Goal: Information Seeking & Learning: Understand process/instructions

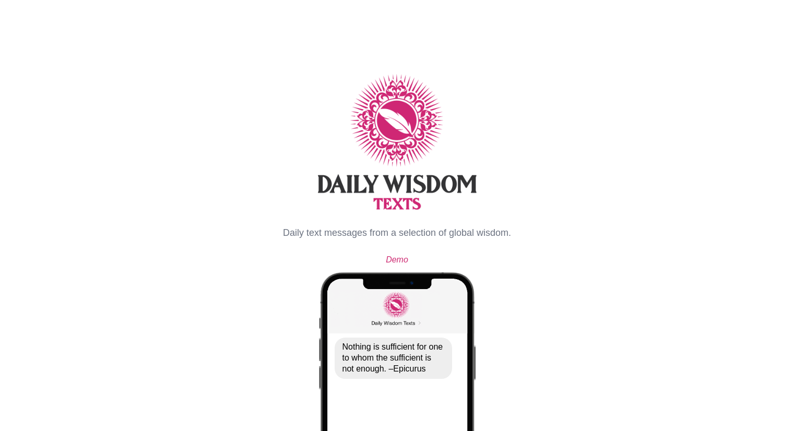
select select "**"
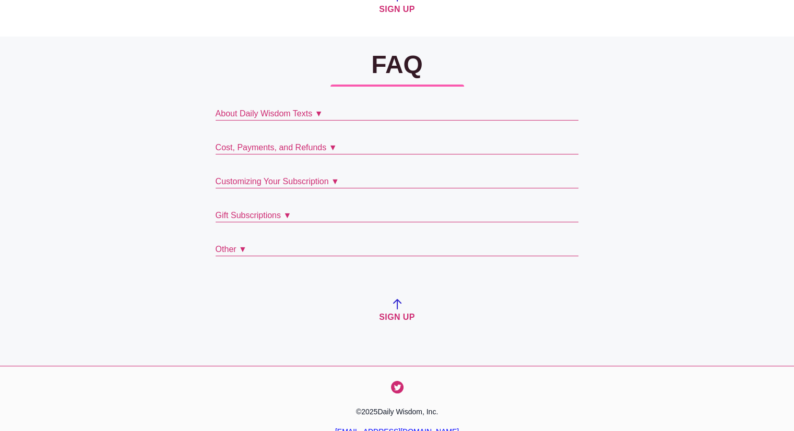
scroll to position [2245, 0]
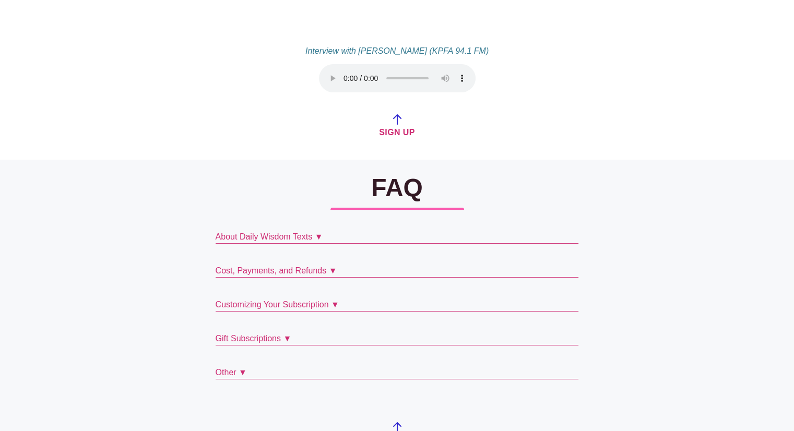
scroll to position [2056, 0]
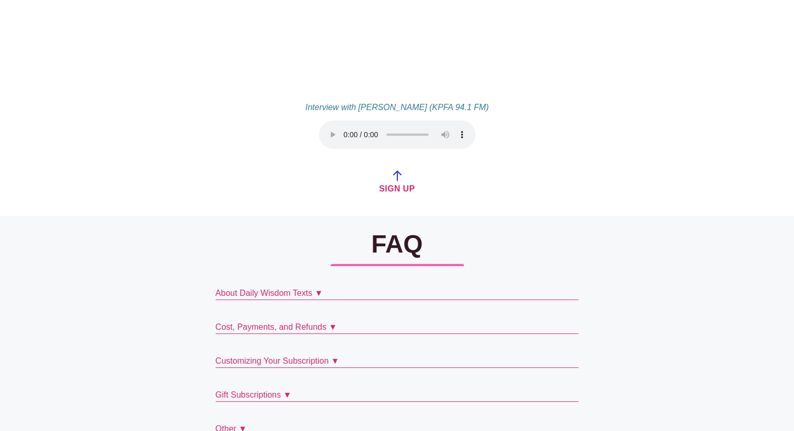
click at [397, 321] on p "Cost, Payments, and Refunds ▼" at bounding box center [398, 327] width 364 height 13
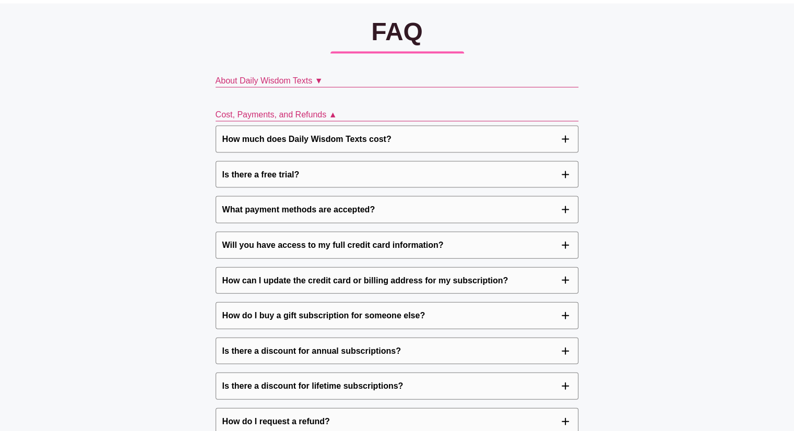
scroll to position [2271, 0]
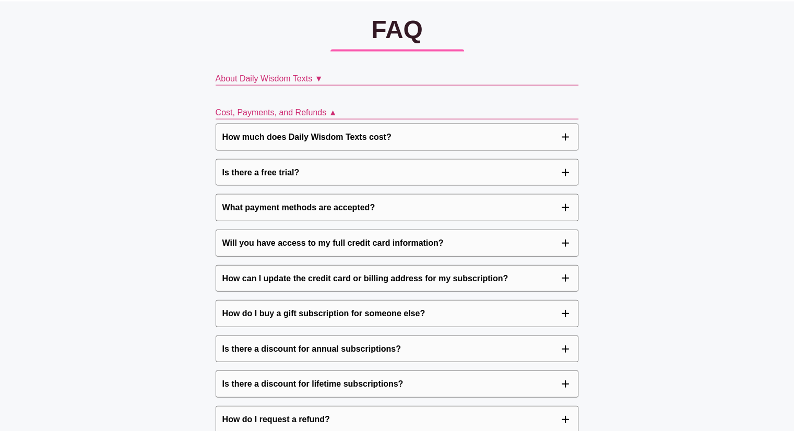
click at [380, 298] on link "here" at bounding box center [388, 302] width 17 height 9
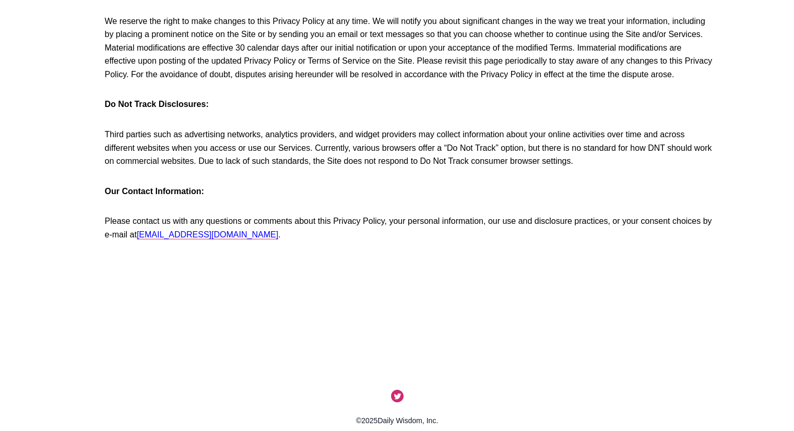
scroll to position [2538, 0]
